Goal: Task Accomplishment & Management: Manage account settings

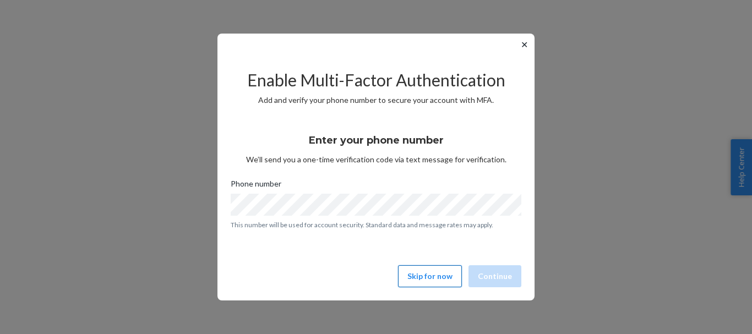
click at [442, 278] on button "Skip for now" at bounding box center [430, 276] width 64 height 22
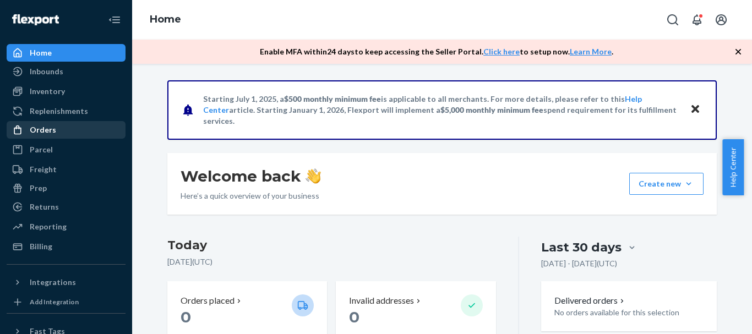
click at [47, 129] on div "Orders" at bounding box center [43, 129] width 26 height 11
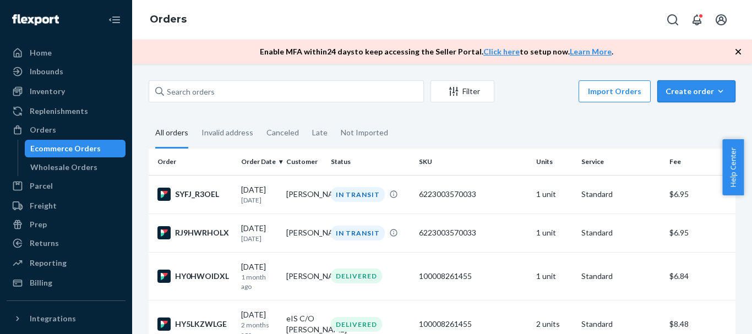
click at [685, 90] on div "Create order" at bounding box center [697, 91] width 62 height 11
click at [696, 115] on span "Ecommerce order" at bounding box center [703, 118] width 68 height 8
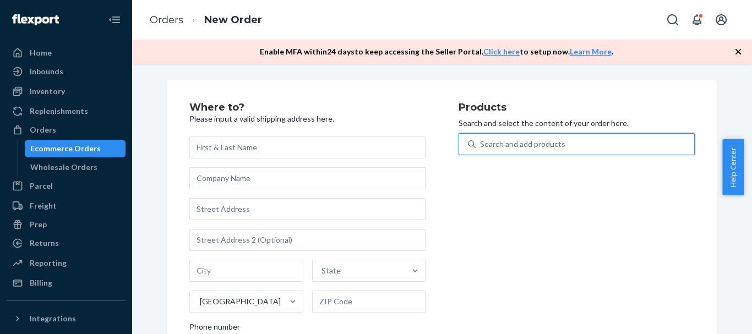
click at [520, 154] on div "Search and add products" at bounding box center [577, 144] width 236 height 22
click at [481, 150] on input "0 results available. Use Up and Down to choose options, press Enter to select t…" at bounding box center [480, 144] width 1 height 11
type input "pan"
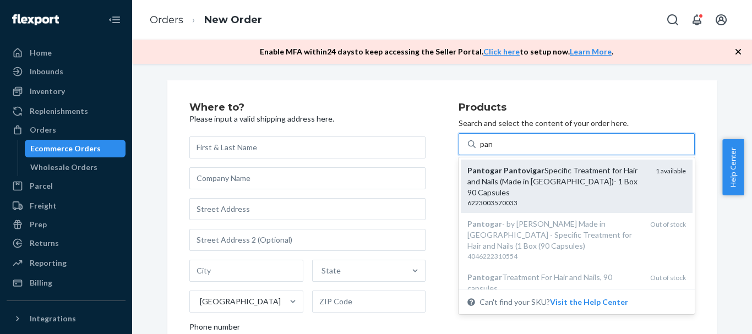
click at [504, 180] on div "Pantogar Pantovigar Specific Treatment for Hair and Nails (Made in [GEOGRAPHIC_…" at bounding box center [558, 181] width 180 height 33
click at [494, 150] on input "pan" at bounding box center [487, 144] width 14 height 11
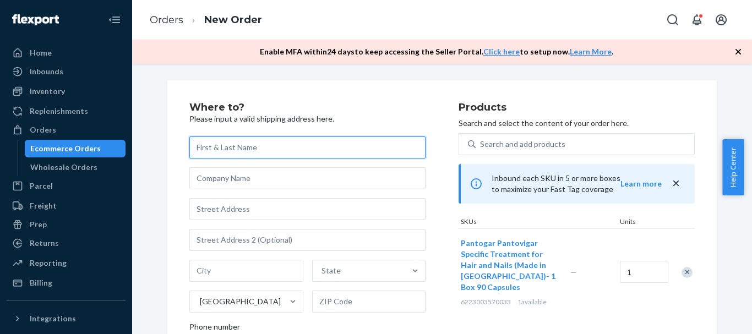
click at [220, 146] on input "text" at bounding box center [307, 148] width 236 height 22
click at [257, 150] on input "text" at bounding box center [307, 148] width 236 height 22
paste input "[PERSON_NAME]"
type input "[PERSON_NAME]"
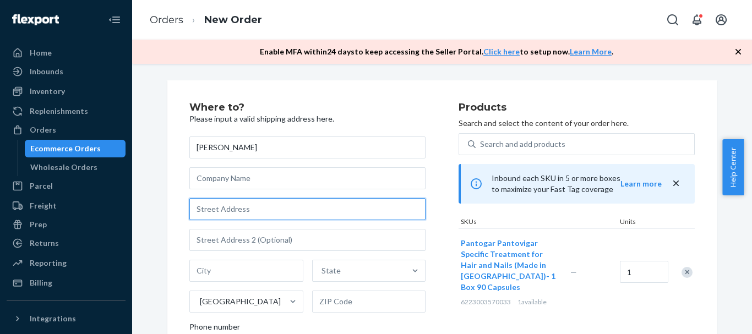
click at [209, 209] on input "text" at bounding box center [307, 209] width 236 height 22
paste input "[STREET_ADDRESS]"
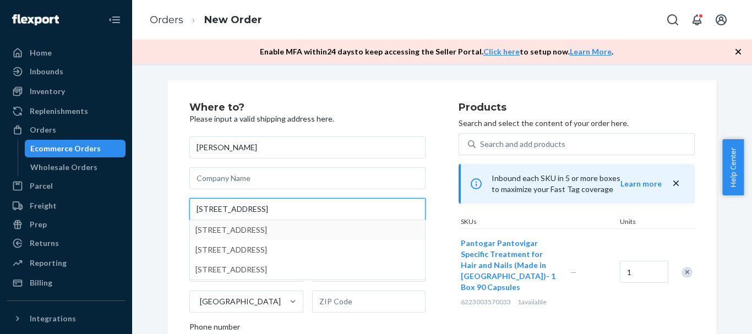
type input "[STREET_ADDRESS]"
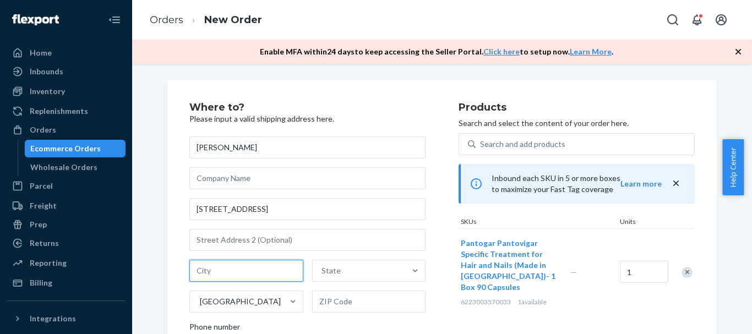
click at [211, 273] on input "text" at bounding box center [246, 271] width 114 height 22
paste input "[GEOGRAPHIC_DATA], [GEOGRAPHIC_DATA] 07504"
click at [241, 269] on input "[GEOGRAPHIC_DATA], [GEOGRAPHIC_DATA] 07504" at bounding box center [246, 271] width 114 height 22
type input "[GEOGRAPHIC_DATA], [GEOGRAPHIC_DATA] 07504"
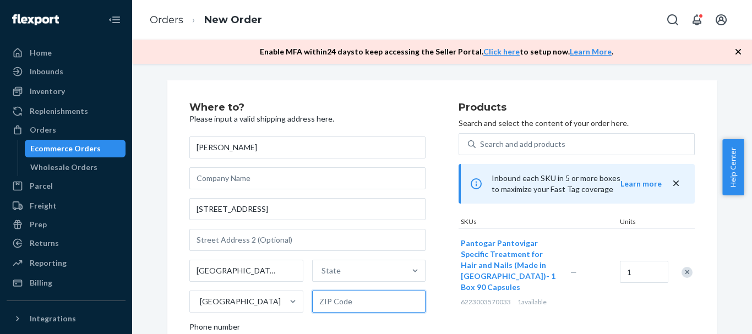
click at [353, 307] on input "text" at bounding box center [369, 302] width 114 height 22
paste input "07504"
type input "07504"
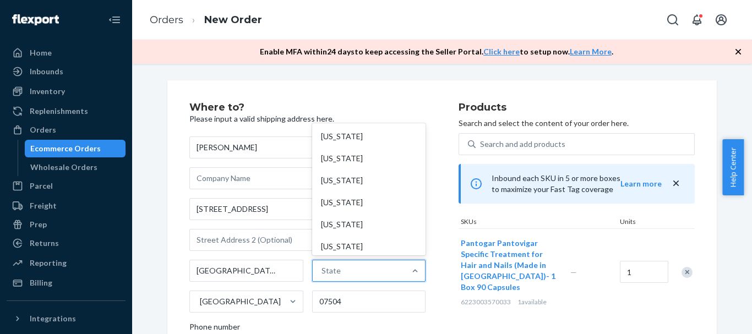
click at [361, 271] on div "State" at bounding box center [359, 271] width 93 height 22
click at [323, 271] on input "option [US_STATE] focused, 1 of 59. 59 results available. Use Up and Down to ch…" at bounding box center [322, 270] width 1 height 11
type input "nj"
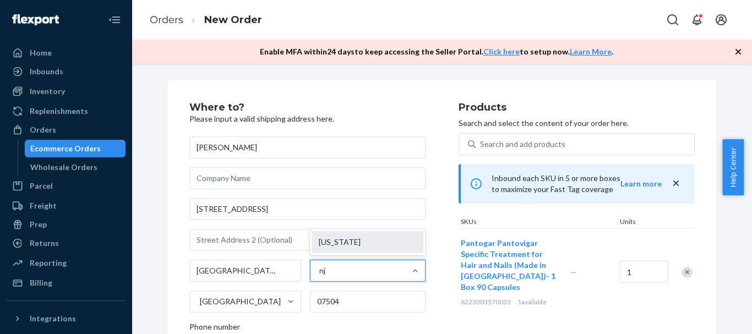
click at [335, 243] on div "[US_STATE]" at bounding box center [367, 242] width 111 height 22
click at [327, 265] on input "nj" at bounding box center [322, 270] width 7 height 11
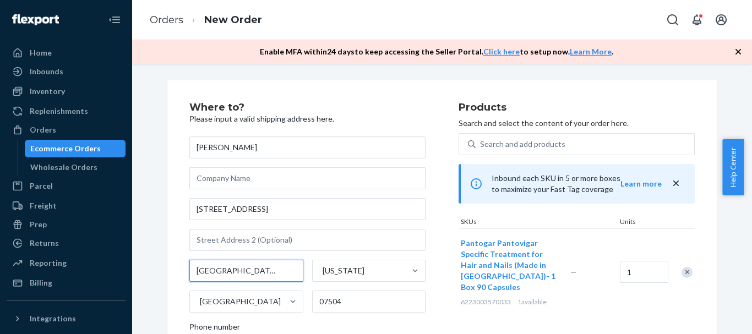
drag, startPoint x: 228, startPoint y: 269, endPoint x: 291, endPoint y: 267, distance: 62.8
click at [291, 267] on input "[GEOGRAPHIC_DATA], [GEOGRAPHIC_DATA] 07504" at bounding box center [246, 271] width 114 height 22
type input "Paterson"
drag, startPoint x: 749, startPoint y: 173, endPoint x: 748, endPoint y: 213, distance: 39.7
click at [748, 213] on body "Home Inbounds Shipping Plans Problems Inventory Products Replenishments Orders …" at bounding box center [376, 167] width 752 height 334
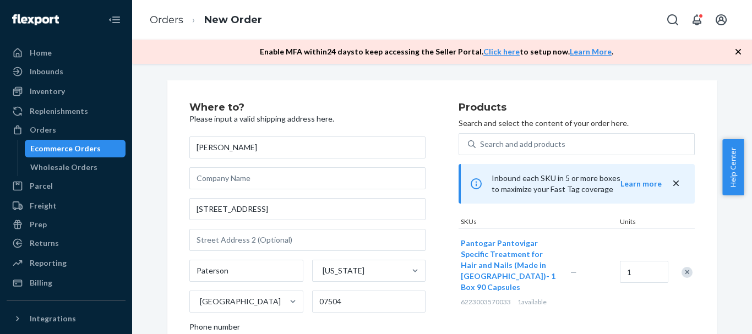
scroll to position [237, 0]
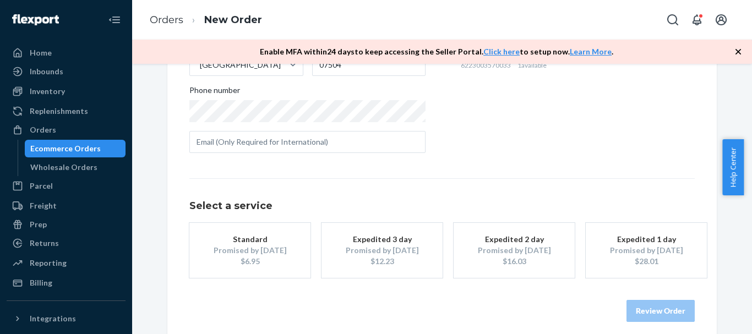
click at [243, 248] on div "Promised by [DATE]" at bounding box center [250, 250] width 88 height 11
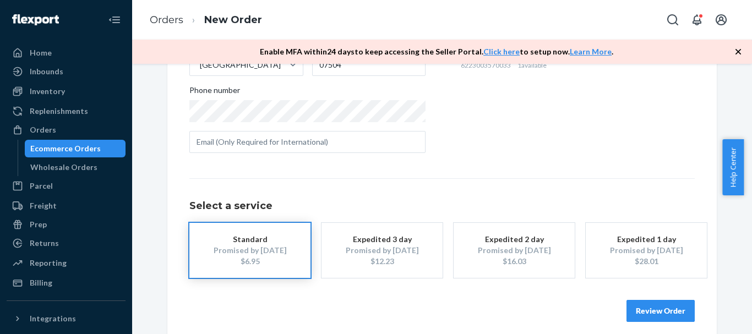
click at [646, 312] on button "Review Order" at bounding box center [661, 311] width 68 height 22
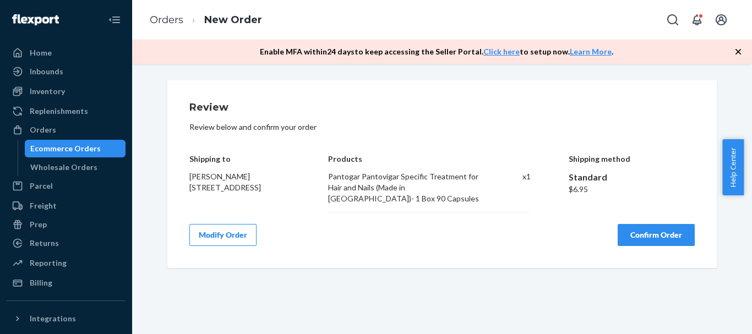
scroll to position [0, 0]
click at [654, 236] on button "Confirm Order" at bounding box center [656, 235] width 77 height 22
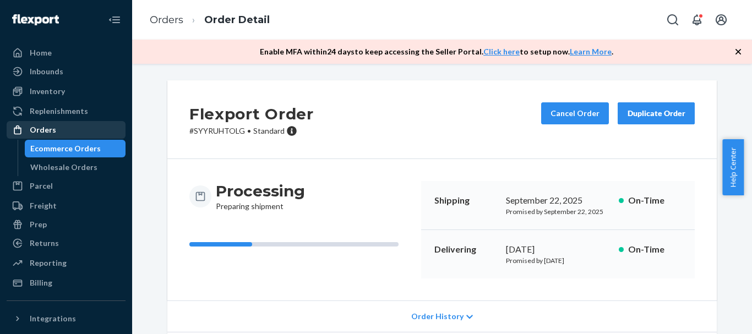
click at [47, 129] on div "Orders" at bounding box center [43, 129] width 26 height 11
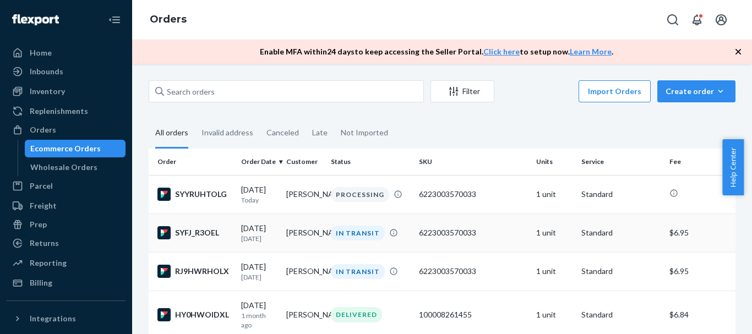
click at [371, 222] on td "IN TRANSIT" at bounding box center [371, 233] width 88 height 39
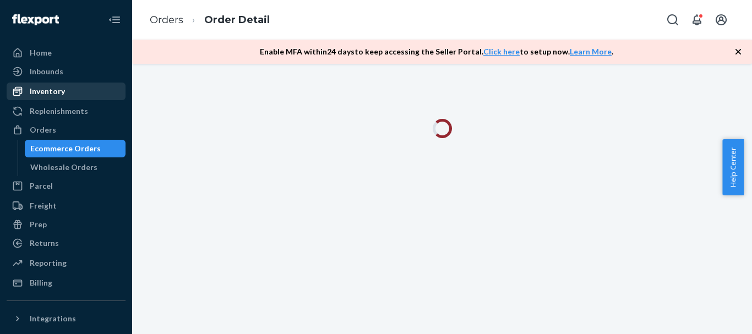
click at [52, 95] on div "Inventory" at bounding box center [47, 91] width 35 height 11
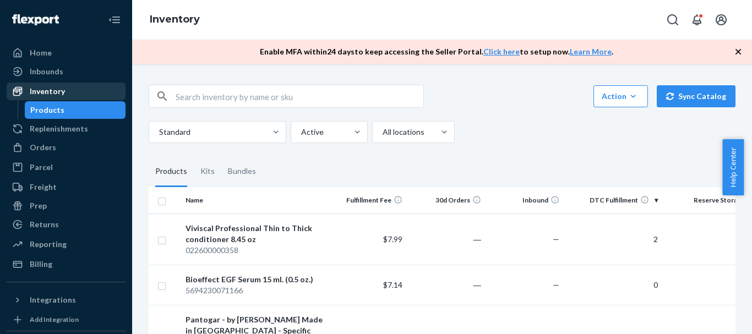
click at [39, 93] on div "Inventory" at bounding box center [47, 91] width 35 height 11
click at [44, 93] on div "Inventory" at bounding box center [47, 91] width 35 height 11
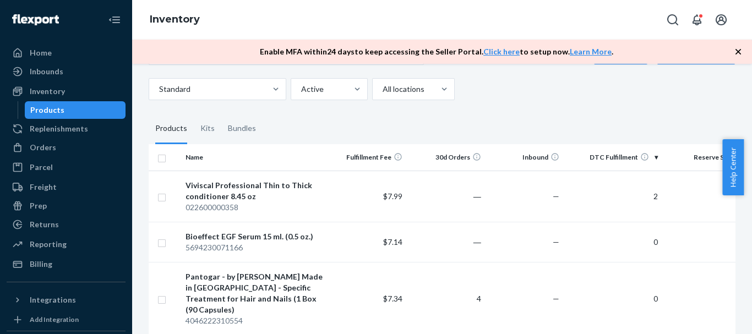
scroll to position [28, 0]
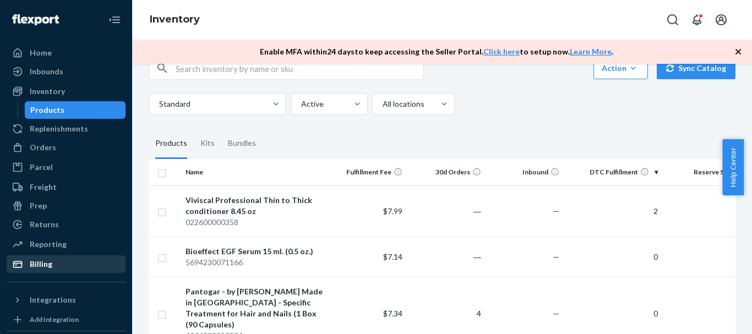
click at [74, 265] on div "Billing" at bounding box center [66, 264] width 117 height 15
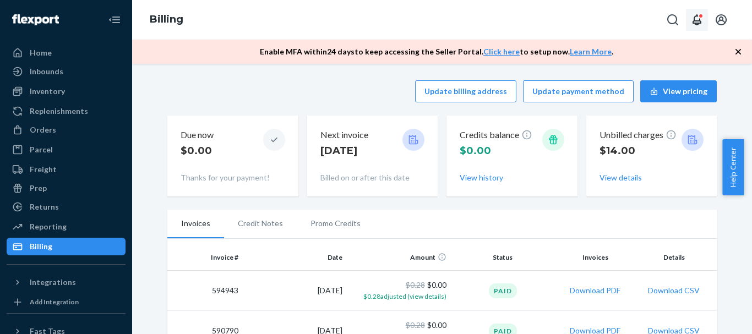
click at [699, 25] on icon "Open notifications" at bounding box center [697, 19] width 13 height 13
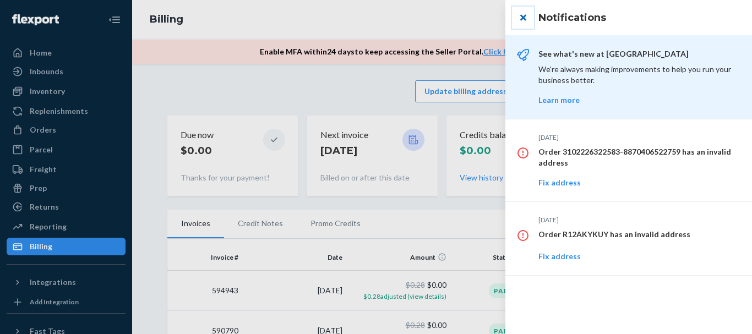
click at [524, 19] on button "close" at bounding box center [523, 18] width 22 height 22
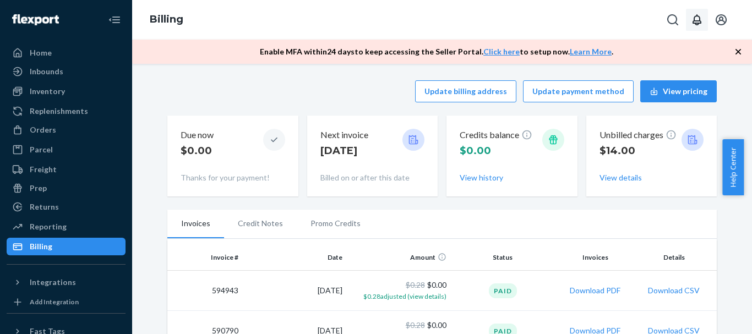
click at [746, 185] on div "Help Center" at bounding box center [738, 167] width 30 height 56
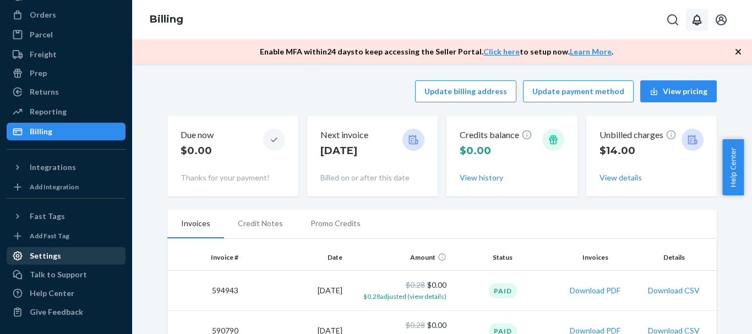
click at [85, 264] on link "Settings" at bounding box center [66, 256] width 119 height 18
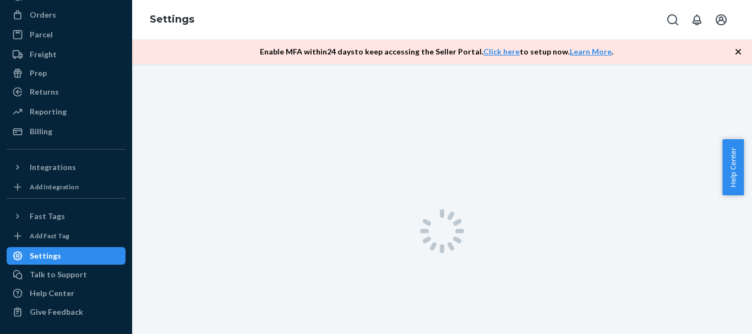
click at [74, 257] on div "Settings" at bounding box center [66, 255] width 117 height 15
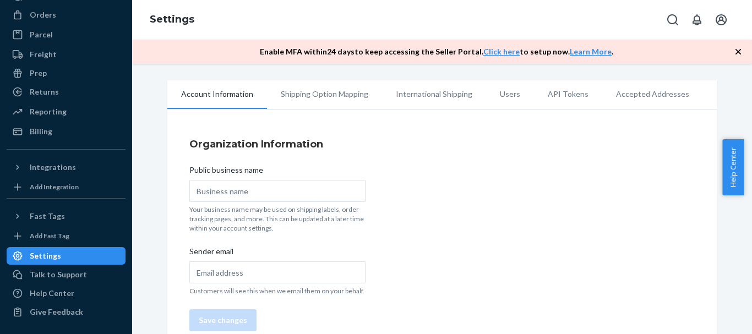
click at [355, 97] on li "Shipping Option Mapping" at bounding box center [324, 94] width 115 height 28
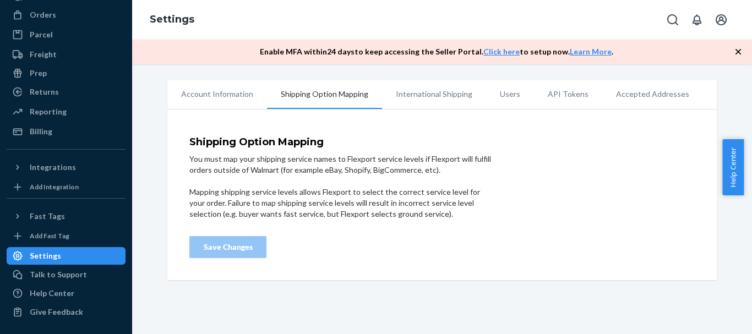
click at [387, 104] on li "International Shipping" at bounding box center [434, 94] width 104 height 28
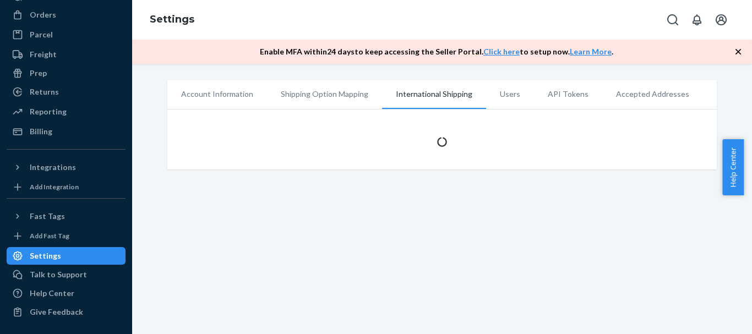
click at [489, 94] on li "Users" at bounding box center [510, 94] width 48 height 28
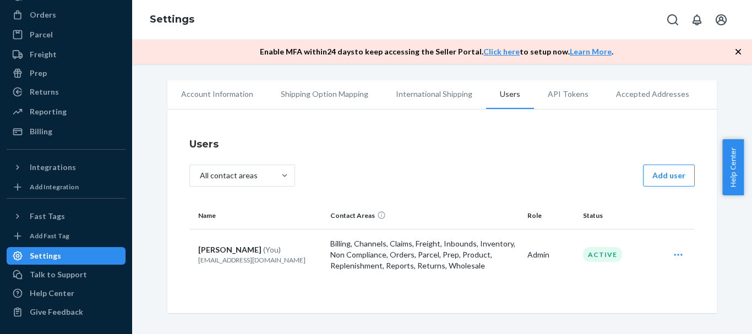
click at [674, 253] on icon "Open user actions" at bounding box center [678, 255] width 11 height 11
click at [631, 95] on li "Accepted Addresses" at bounding box center [653, 94] width 101 height 28
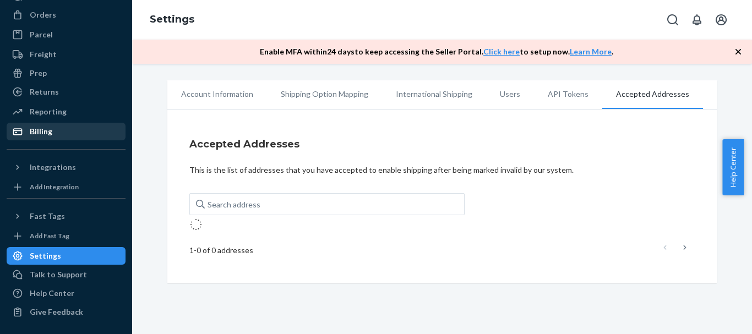
click at [44, 124] on div "Billing" at bounding box center [66, 131] width 117 height 15
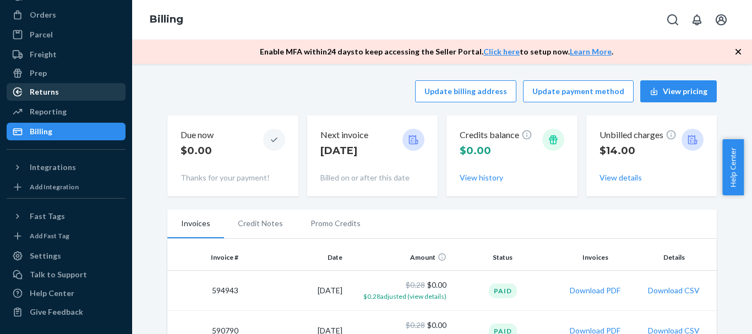
click at [50, 89] on div "Returns" at bounding box center [44, 91] width 29 height 11
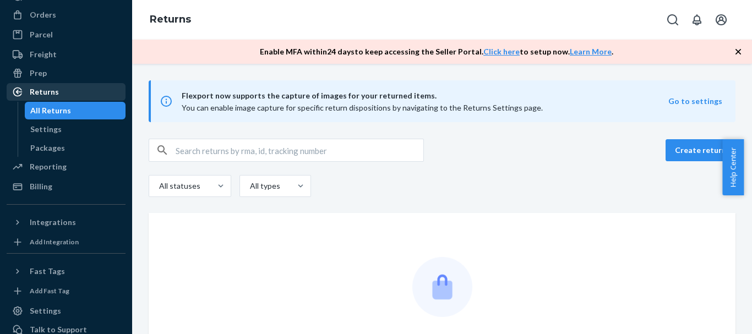
click at [50, 89] on div "Returns" at bounding box center [44, 91] width 29 height 11
drag, startPoint x: 747, startPoint y: 142, endPoint x: 747, endPoint y: 198, distance: 56.7
click at [747, 198] on body "Home Inbounds Shipping Plans Problems Inventory Products Replenishments Orders …" at bounding box center [376, 167] width 752 height 334
click at [689, 154] on button "Create return" at bounding box center [701, 150] width 70 height 22
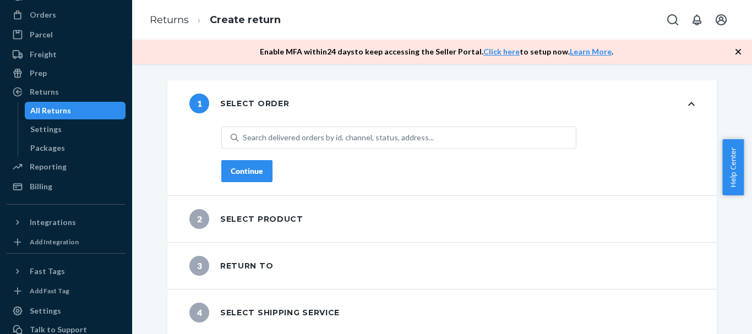
click at [589, 151] on div "Search delivered orders by id, channel, status, address..." at bounding box center [458, 139] width 474 height 25
